Goal: Information Seeking & Learning: Learn about a topic

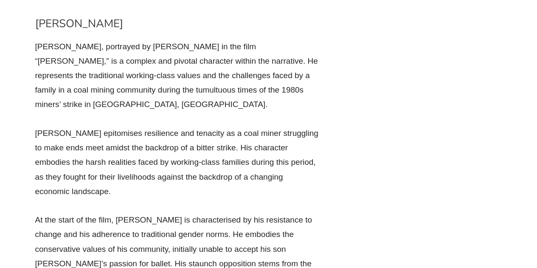
scroll to position [3345, 0]
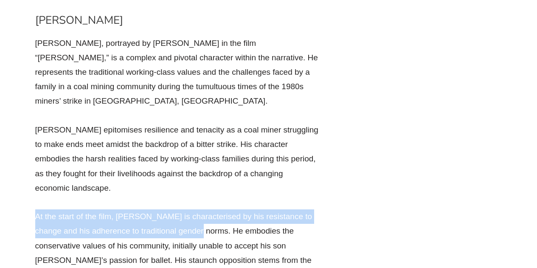
drag, startPoint x: 34, startPoint y: 14, endPoint x: 186, endPoint y: 34, distance: 153.2
copy p "At the start of the film, [PERSON_NAME] is characterised by his resistance to c…"
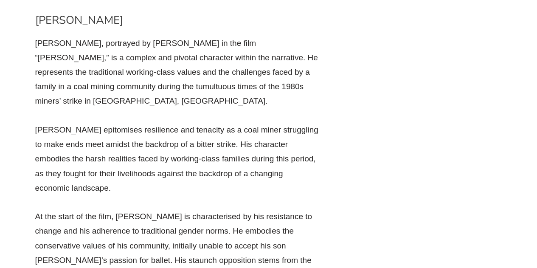
click at [206, 209] on p "At the start of the film, [PERSON_NAME] is characterised by his resistance to c…" at bounding box center [177, 252] width 284 height 87
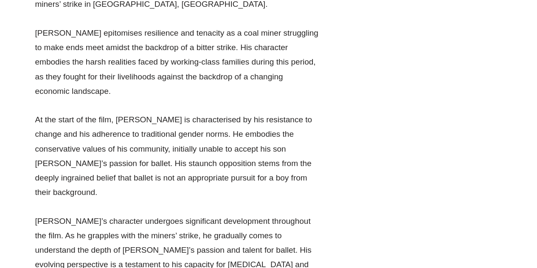
scroll to position [3441, 0]
click at [162, 214] on p "[PERSON_NAME]’s character undergoes significant development throughout the film…" at bounding box center [177, 250] width 284 height 73
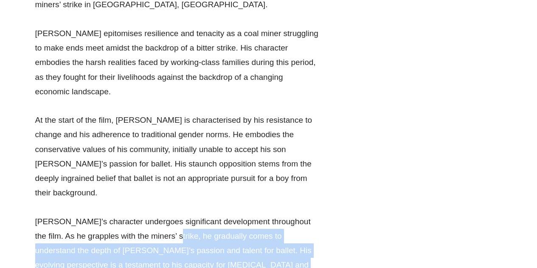
drag, startPoint x: 162, startPoint y: 22, endPoint x: 227, endPoint y: 54, distance: 72.3
click at [227, 214] on p "[PERSON_NAME]’s character undergoes significant development throughout the film…" at bounding box center [177, 250] width 284 height 73
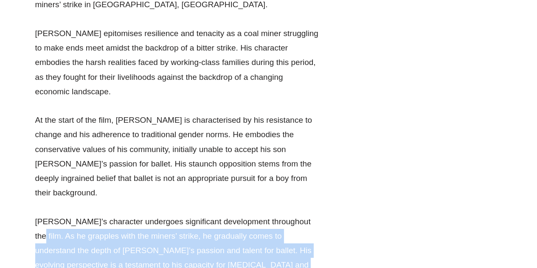
drag, startPoint x: 300, startPoint y: 11, endPoint x: 315, endPoint y: 52, distance: 44.3
click at [315, 214] on p "[PERSON_NAME]’s character undergoes significant development throughout the film…" at bounding box center [177, 250] width 284 height 73
copy p "As he grapples with the miners’ strike, he gradually comes to understand the de…"
click at [315, 214] on p "[PERSON_NAME]’s character undergoes significant development throughout the film…" at bounding box center [177, 250] width 284 height 73
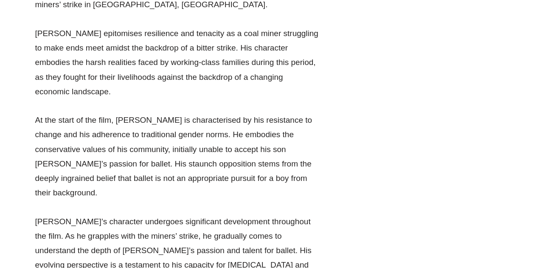
scroll to position [3452, 0]
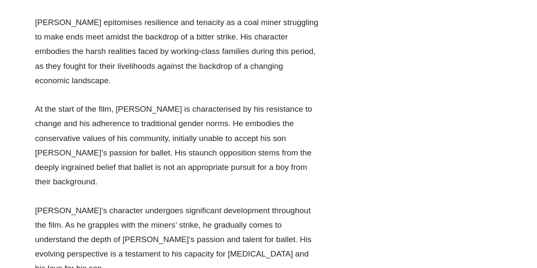
drag, startPoint x: 229, startPoint y: 99, endPoint x: 294, endPoint y: 118, distance: 67.7
drag, startPoint x: 229, startPoint y: 100, endPoint x: 297, endPoint y: 114, distance: 69.7
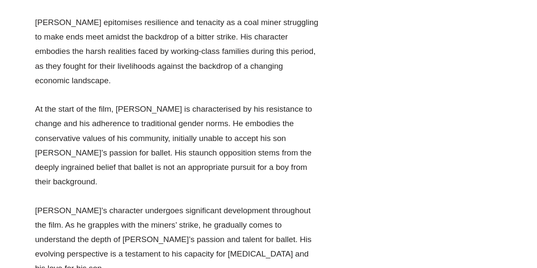
copy p "[PERSON_NAME]’s eventual support for [PERSON_NAME]’s dreams underscores the end…"
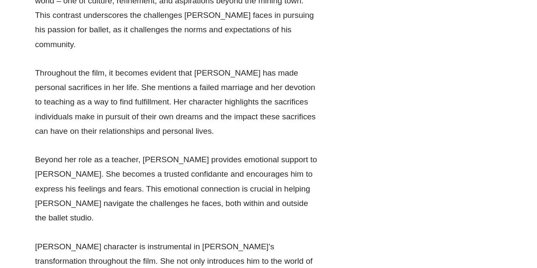
scroll to position [5069, 0]
